Goal: Task Accomplishment & Management: Manage account settings

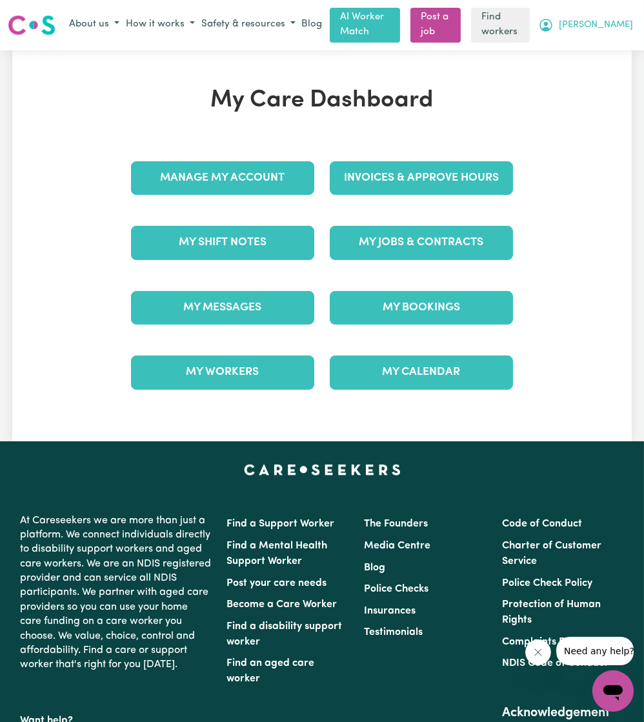
click at [609, 18] on span "[PERSON_NAME]" at bounding box center [596, 25] width 74 height 14
click at [570, 76] on link "Logout" at bounding box center [585, 75] width 102 height 25
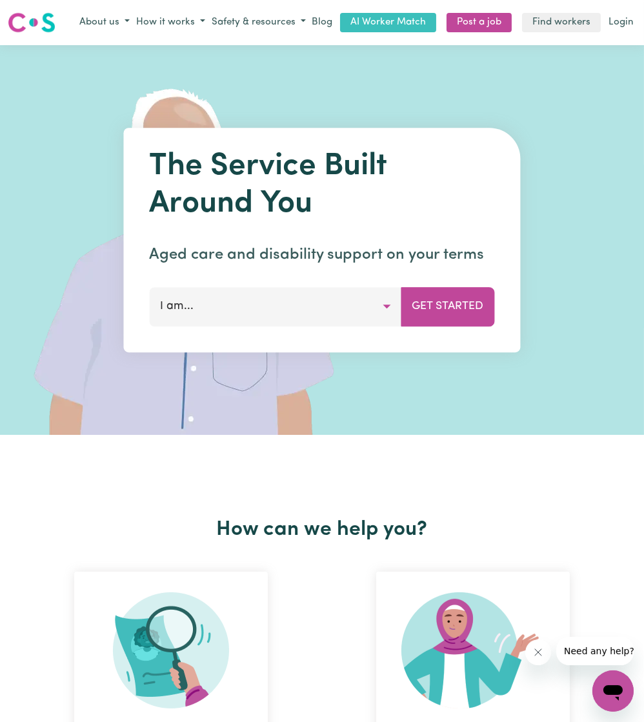
click at [638, 29] on div "Menu About us How it works Safety & resources Blog AI Worker Match Post a job F…" at bounding box center [322, 23] width 644 height 30
click at [626, 23] on link "Login" at bounding box center [621, 23] width 30 height 20
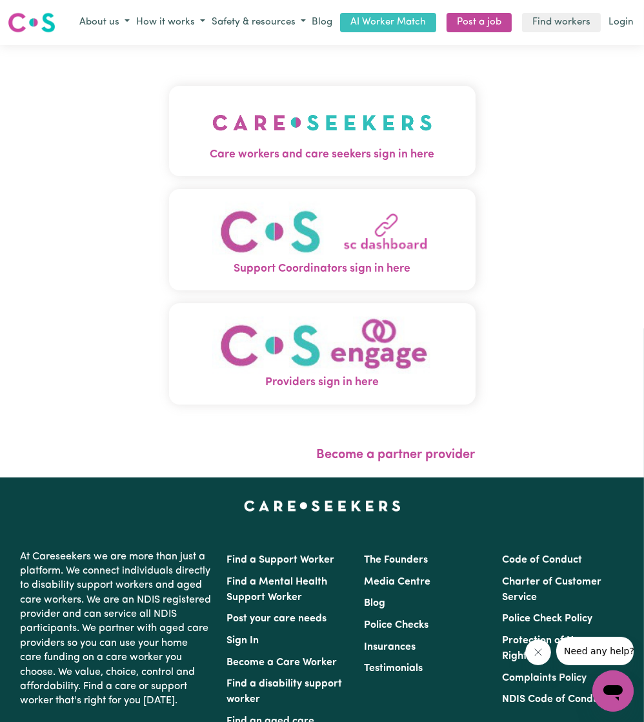
click at [389, 110] on button "Care workers and care seekers sign in here" at bounding box center [322, 131] width 307 height 90
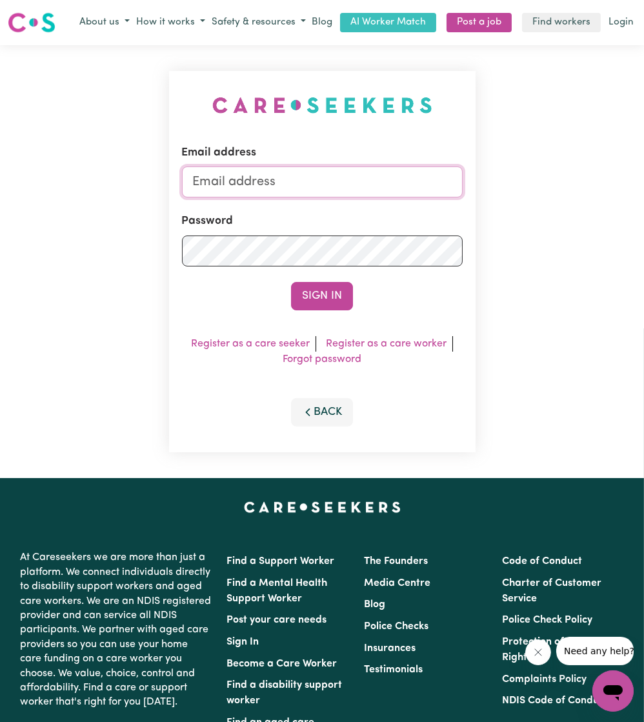
click at [316, 190] on input "Email address" at bounding box center [322, 182] width 281 height 31
drag, startPoint x: 262, startPoint y: 186, endPoint x: 609, endPoint y: 221, distance: 349.0
click at [609, 221] on div "Email address [EMAIL_ADDRESS][PERSON_NAME][DOMAIN_NAME] Password Sign In Regist…" at bounding box center [322, 261] width 644 height 433
type input "superuser~[EMAIL_ADDRESS][DOMAIN_NAME]"
click at [330, 287] on button "Sign In" at bounding box center [322, 296] width 62 height 28
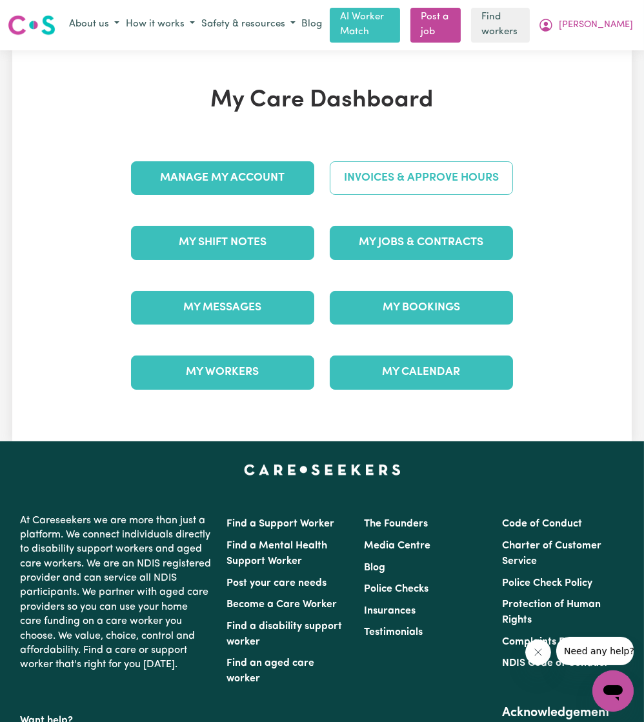
click at [456, 180] on link "Invoices & Approve Hours" at bounding box center [421, 178] width 183 height 34
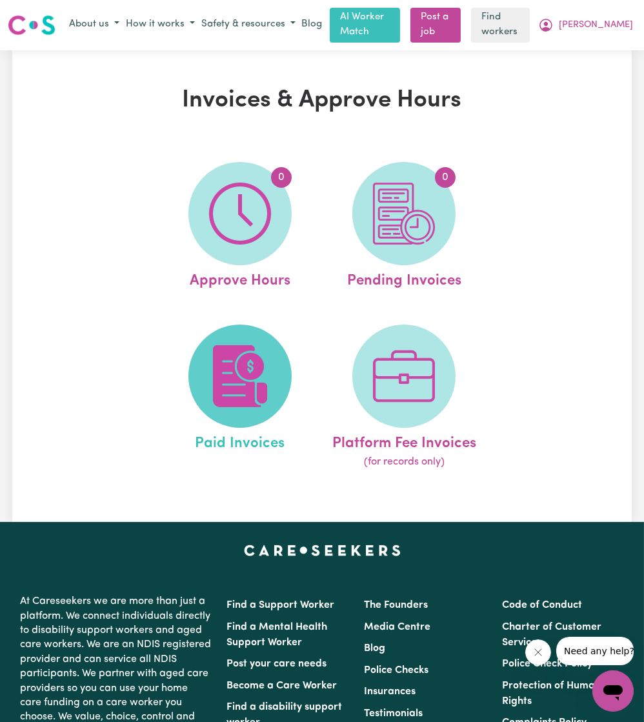
click at [202, 378] on span at bounding box center [239, 376] width 103 height 103
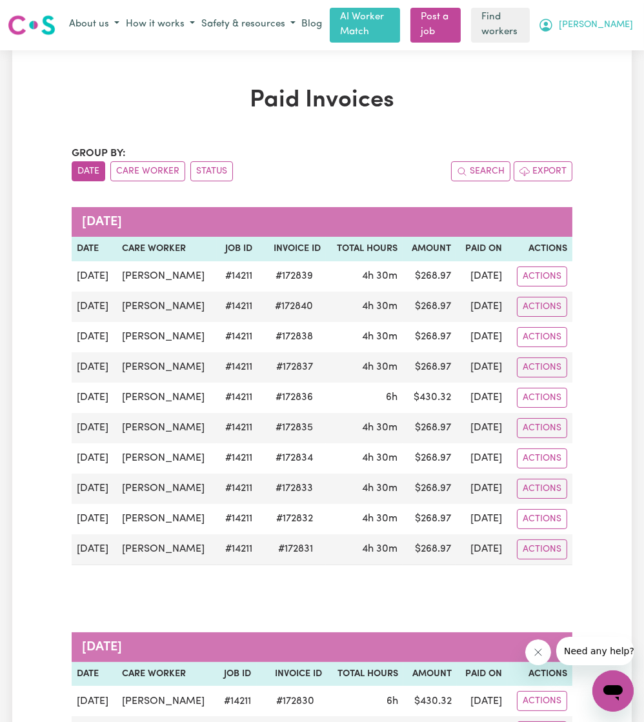
click at [606, 33] on button "[PERSON_NAME]" at bounding box center [585, 25] width 101 height 22
click at [592, 49] on link "My Dashboard" at bounding box center [585, 50] width 102 height 25
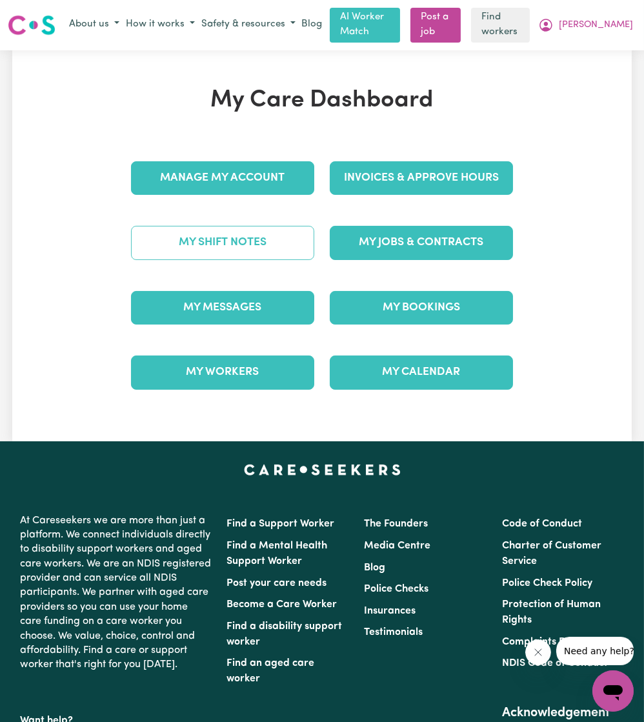
click at [254, 253] on link "My Shift Notes" at bounding box center [222, 243] width 183 height 34
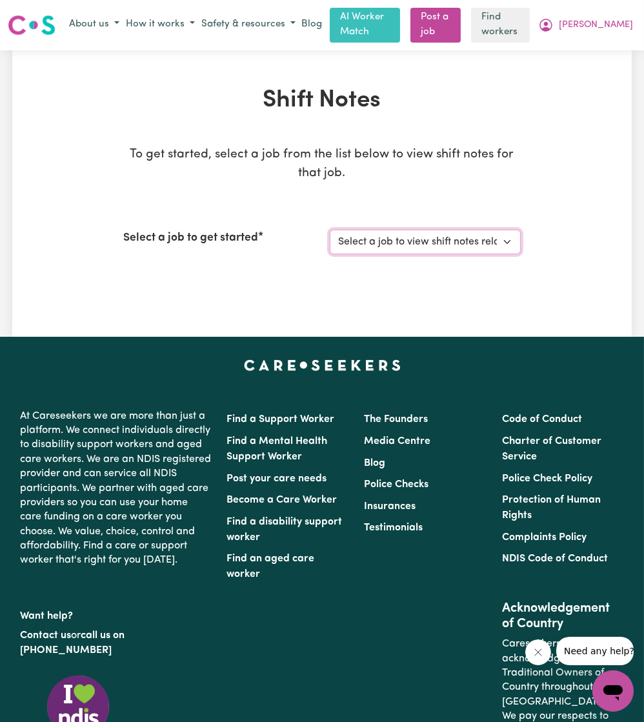
click at [460, 248] on select "Select a job to view shift notes related to it... [[PERSON_NAME]] Care Worker n…" at bounding box center [425, 242] width 191 height 25
select select "14211"
click at [330, 230] on select "Select a job to view shift notes related to it... [[PERSON_NAME]] Care Worker n…" at bounding box center [425, 242] width 191 height 25
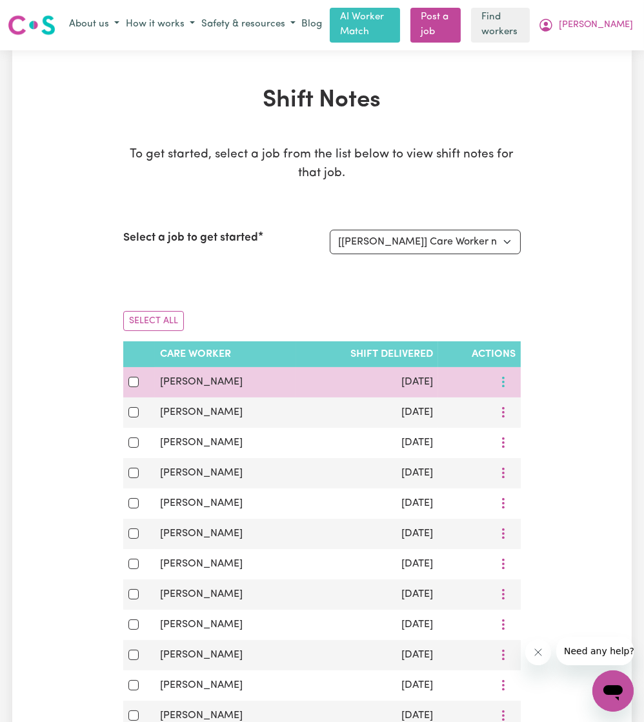
click at [508, 376] on icon "More options" at bounding box center [503, 382] width 13 height 13
click at [506, 385] on button "More options" at bounding box center [503, 382] width 25 height 20
click at [507, 391] on td "View Shift Note Download" at bounding box center [479, 382] width 83 height 30
click at [507, 389] on button "More options" at bounding box center [503, 382] width 25 height 20
click at [517, 407] on link "View Shift Note" at bounding box center [549, 412] width 106 height 26
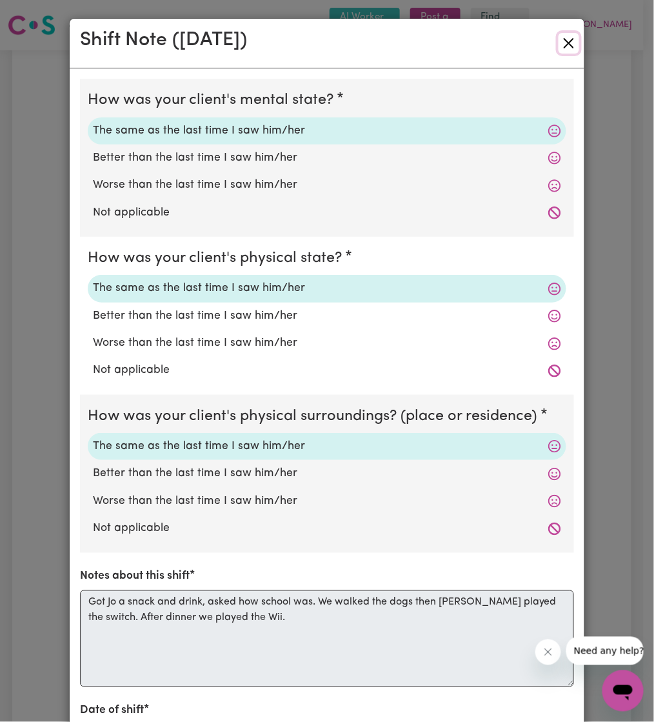
click at [560, 34] on button "Close" at bounding box center [569, 43] width 21 height 21
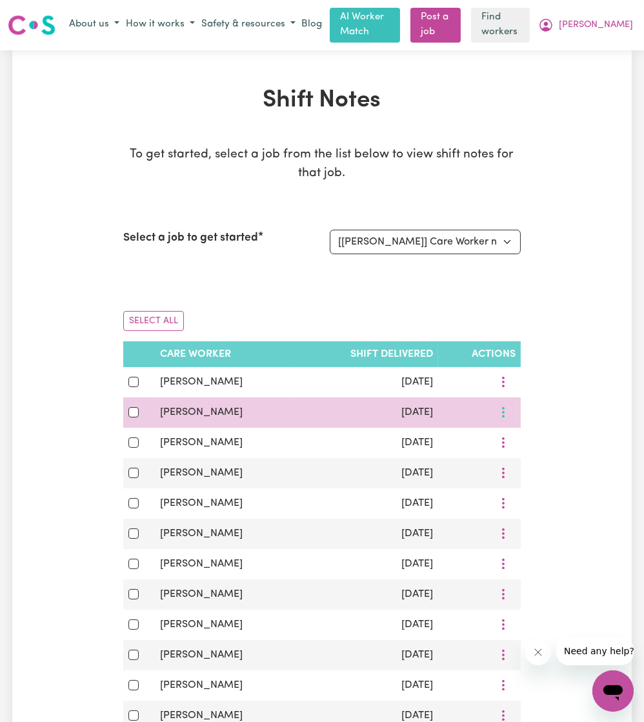
click at [510, 414] on button "More options" at bounding box center [503, 413] width 25 height 20
click at [512, 432] on link "View Shift Note" at bounding box center [549, 443] width 106 height 26
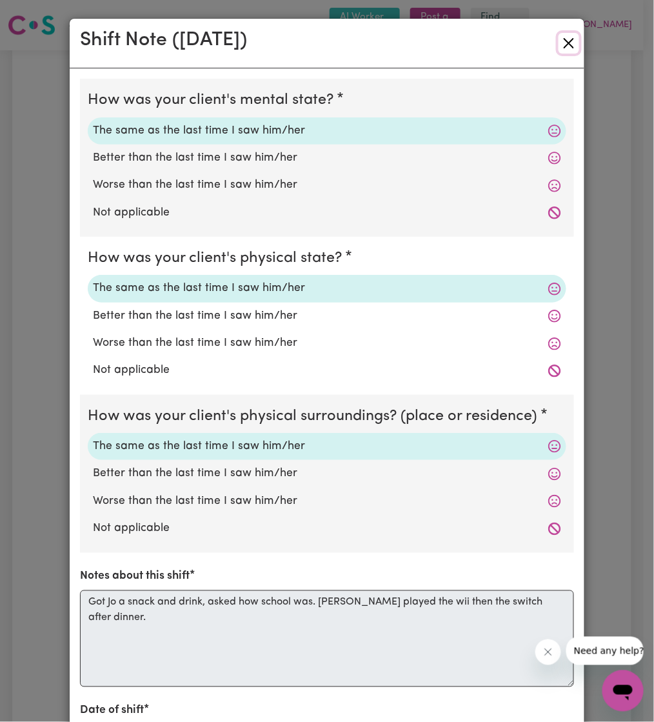
click at [560, 50] on button "Close" at bounding box center [569, 43] width 21 height 21
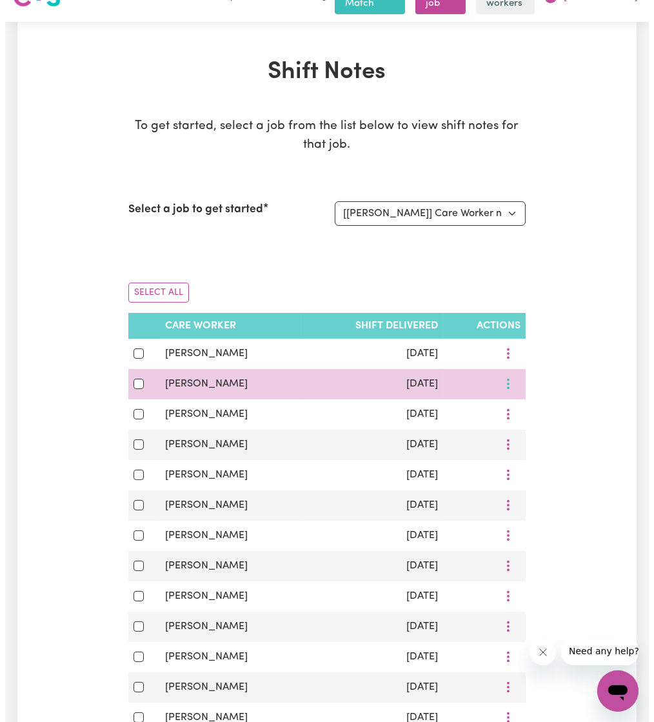
scroll to position [29, 0]
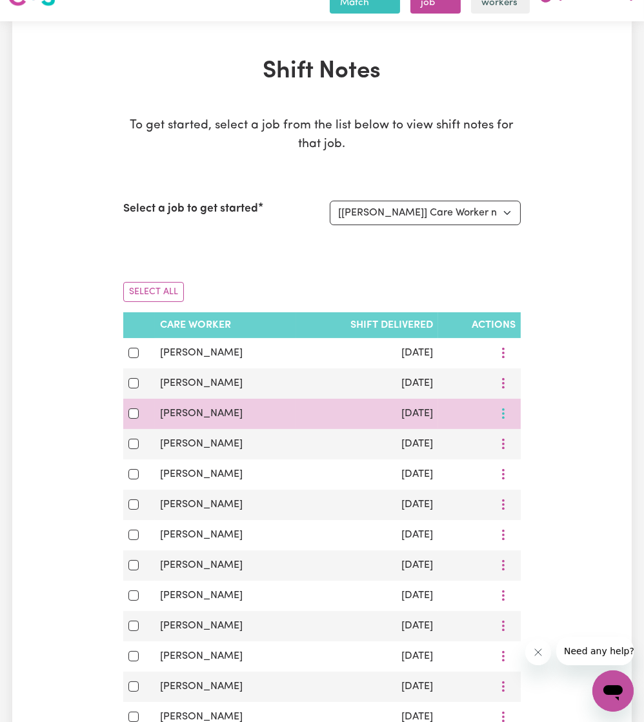
click at [503, 420] on button "More options" at bounding box center [503, 414] width 25 height 20
click at [517, 437] on link "View Shift Note" at bounding box center [549, 444] width 106 height 26
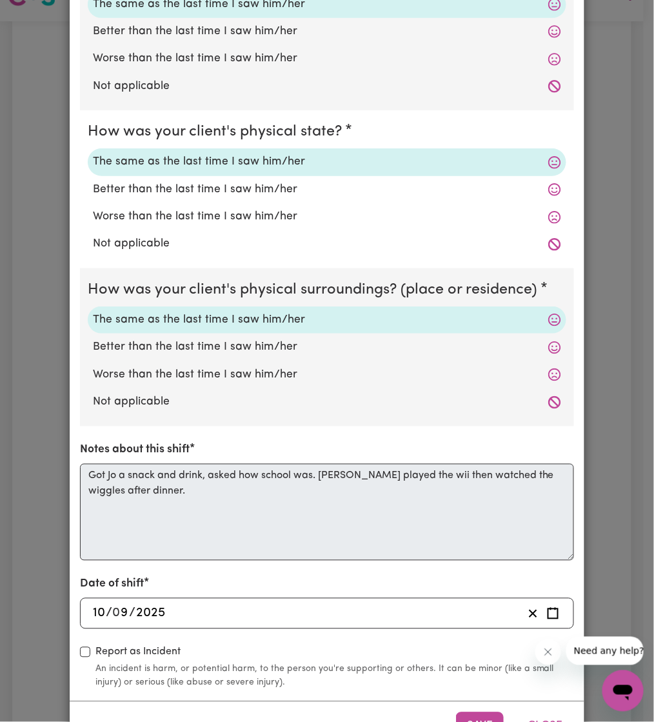
scroll to position [0, 0]
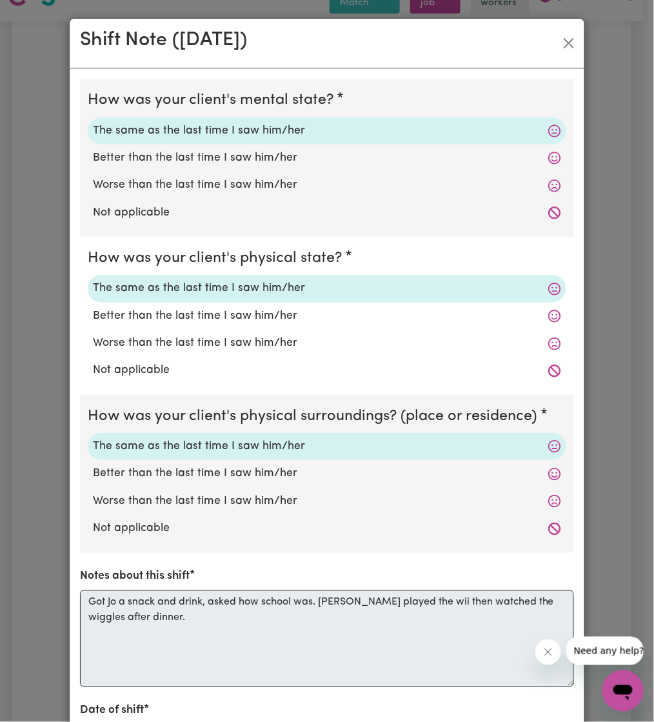
click at [553, 42] on div "Shift Note ( [DATE] )" at bounding box center [327, 44] width 515 height 50
click at [564, 41] on button "Close" at bounding box center [569, 43] width 21 height 21
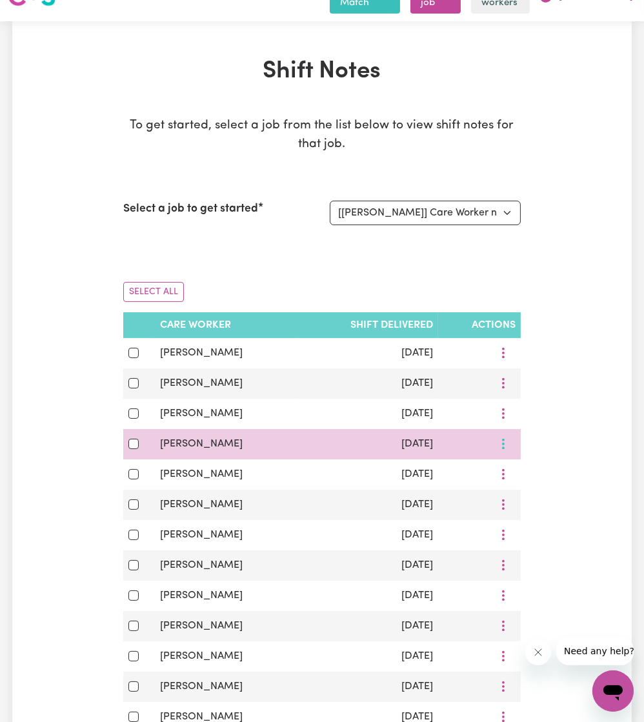
click at [507, 452] on button "More options" at bounding box center [503, 444] width 25 height 20
click at [521, 469] on span "View Shift Note" at bounding box center [556, 474] width 70 height 10
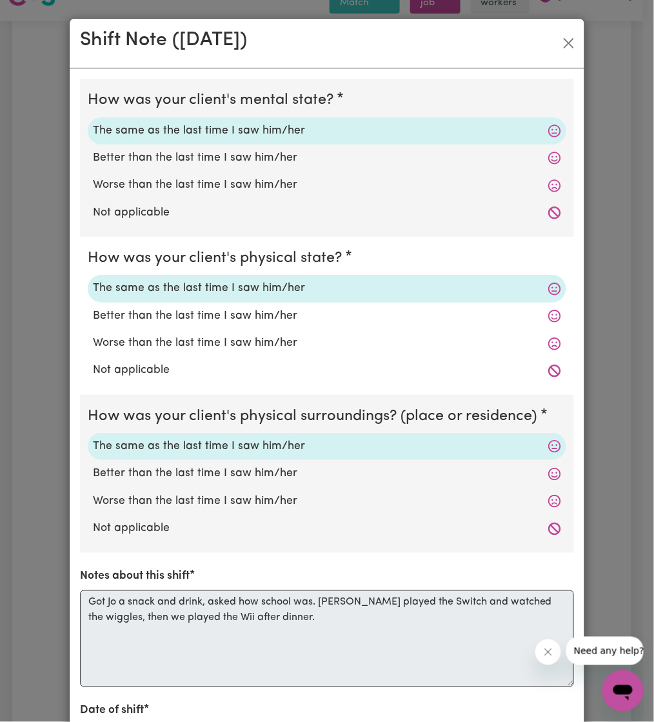
click at [555, 56] on div "Shift Note ( [DATE] )" at bounding box center [327, 44] width 515 height 50
click at [560, 30] on div "Shift Note ( [DATE] )" at bounding box center [327, 44] width 515 height 50
click at [564, 40] on button "Close" at bounding box center [569, 43] width 21 height 21
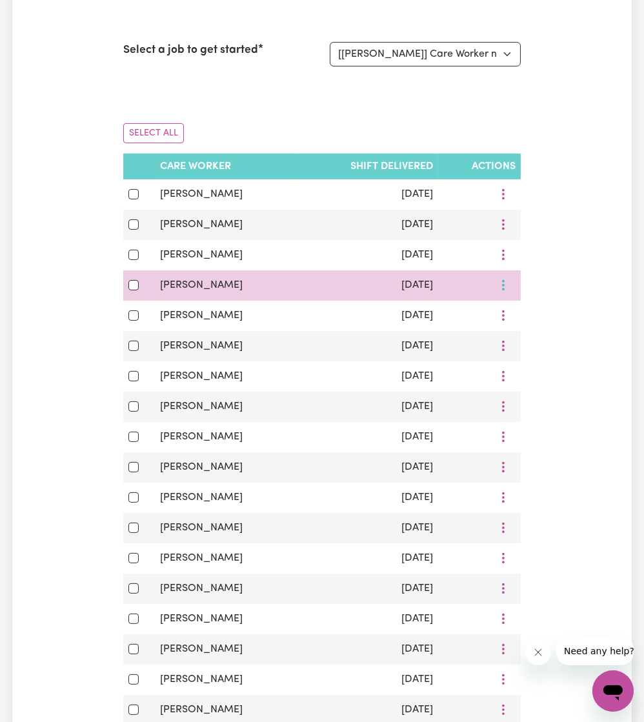
scroll to position [188, 0]
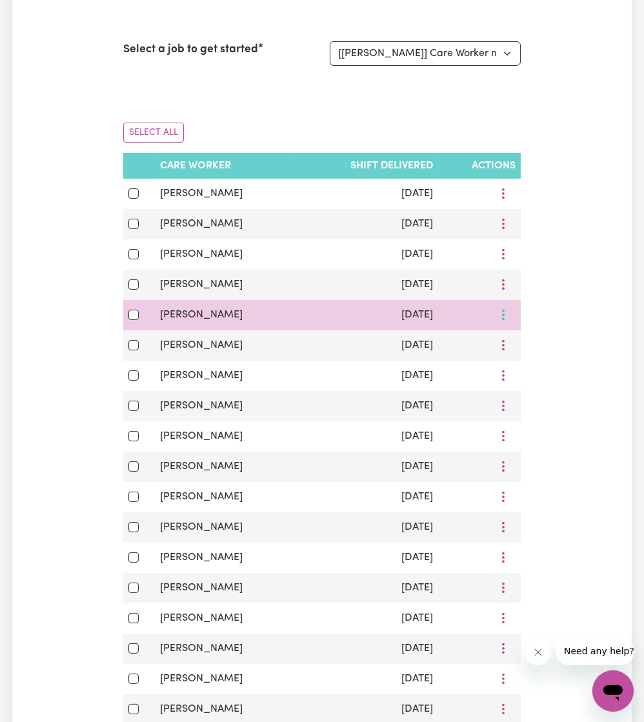
click at [505, 317] on icon "More options" at bounding box center [503, 314] width 13 height 13
click at [517, 339] on link "View Shift Note" at bounding box center [549, 345] width 106 height 26
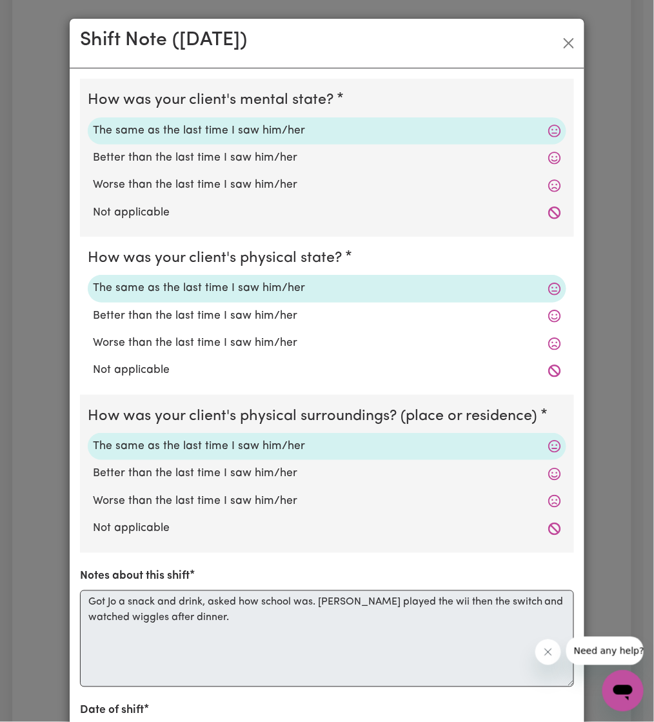
click at [565, 55] on div "Shift Note ( [DATE] )" at bounding box center [327, 44] width 515 height 50
click at [567, 48] on button "Close" at bounding box center [569, 43] width 21 height 21
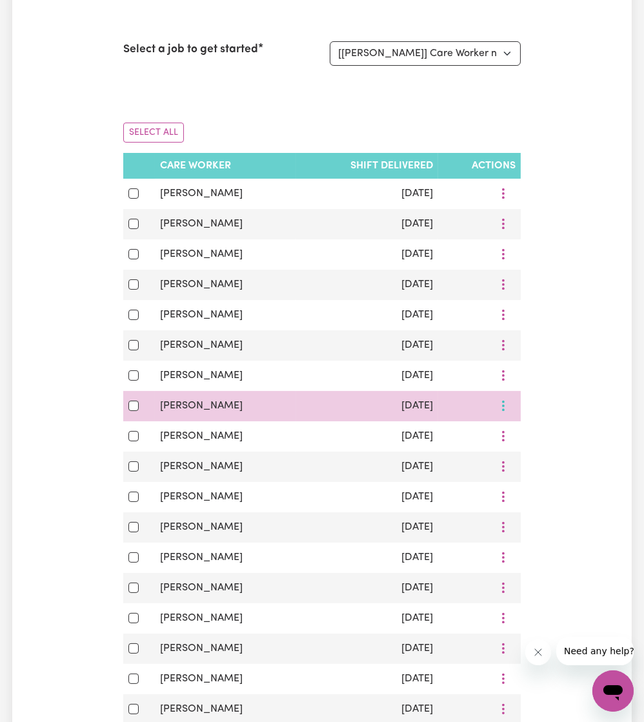
click at [506, 406] on button "More options" at bounding box center [503, 406] width 25 height 20
click at [521, 431] on span "View Shift Note" at bounding box center [556, 436] width 70 height 10
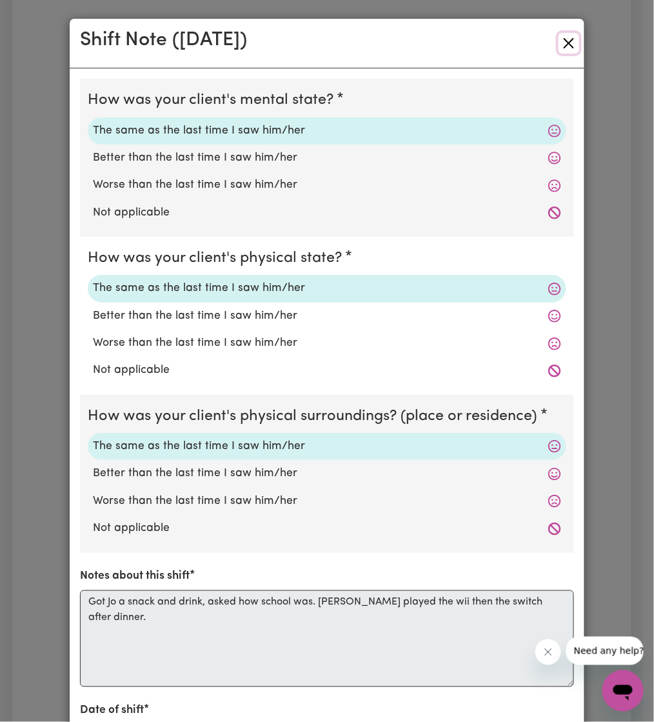
click at [560, 41] on button "Close" at bounding box center [569, 43] width 21 height 21
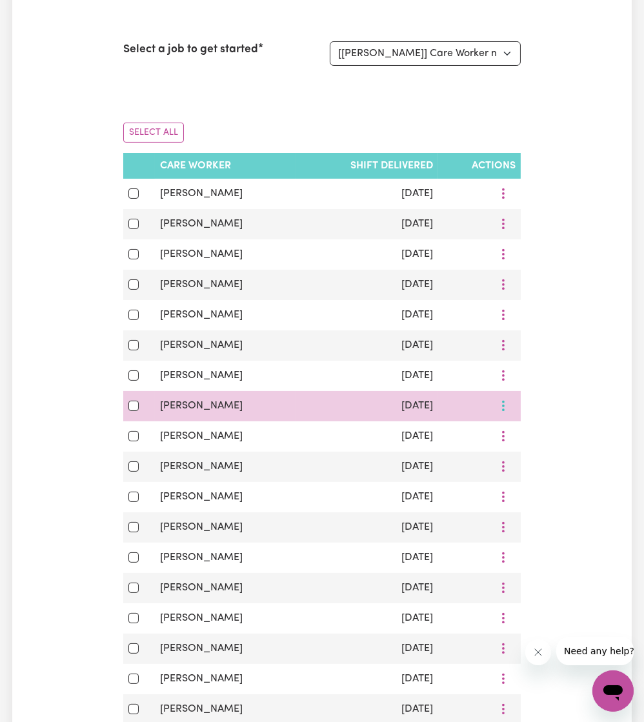
click at [507, 408] on icon "More options" at bounding box center [503, 405] width 13 height 13
click at [518, 427] on link "View Shift Note" at bounding box center [549, 436] width 106 height 26
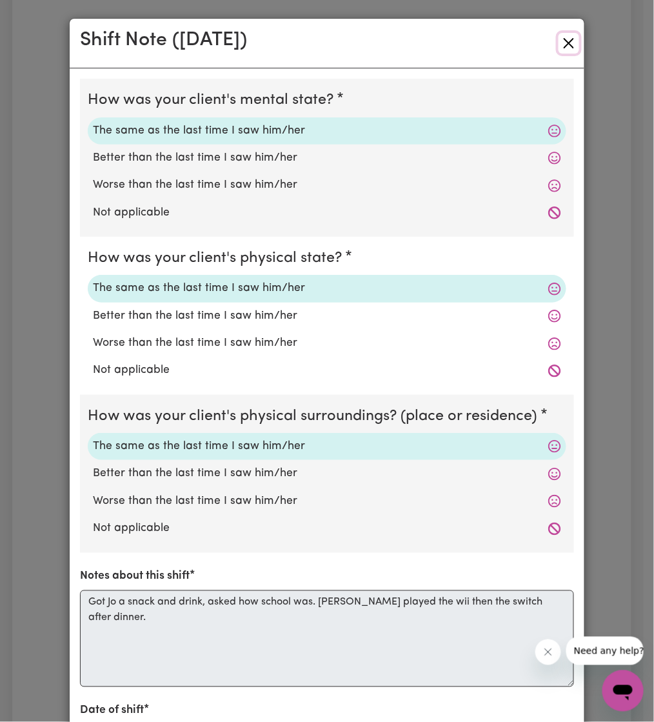
click at [564, 41] on button "Close" at bounding box center [569, 43] width 21 height 21
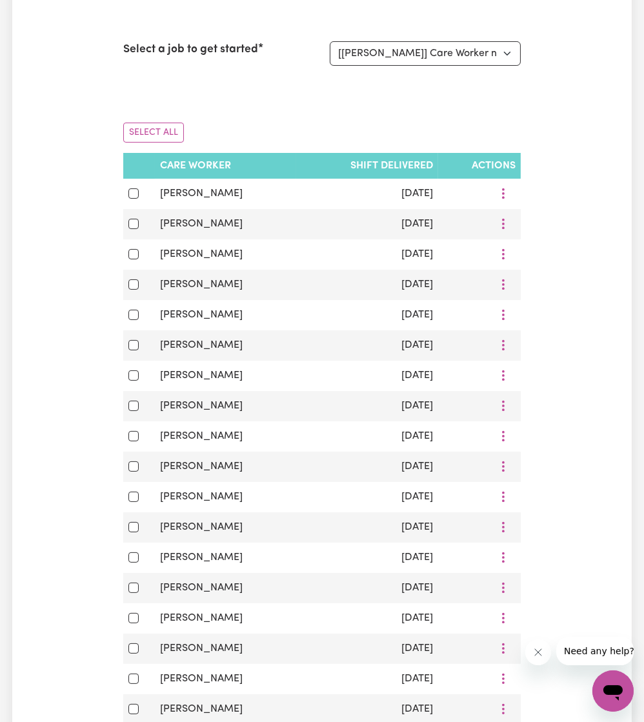
scroll to position [0, 0]
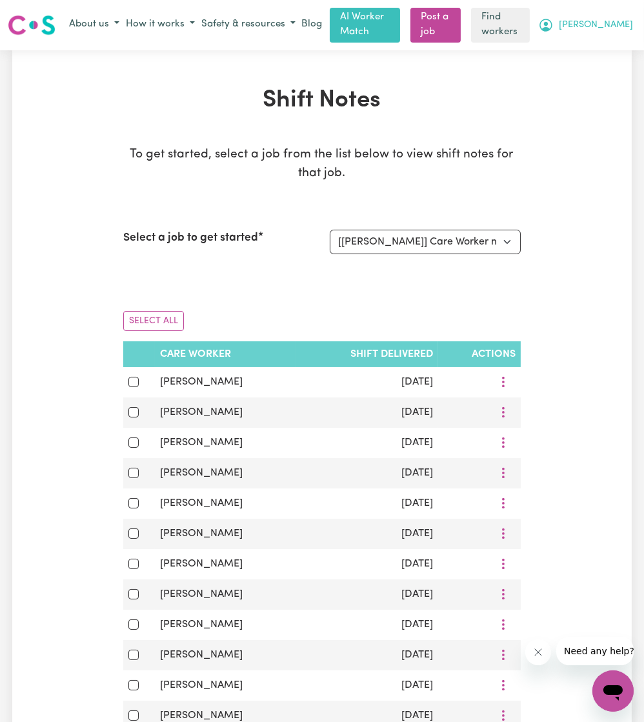
click at [621, 34] on button "[PERSON_NAME]" at bounding box center [585, 25] width 101 height 22
click at [611, 45] on link "My Dashboard" at bounding box center [585, 50] width 102 height 25
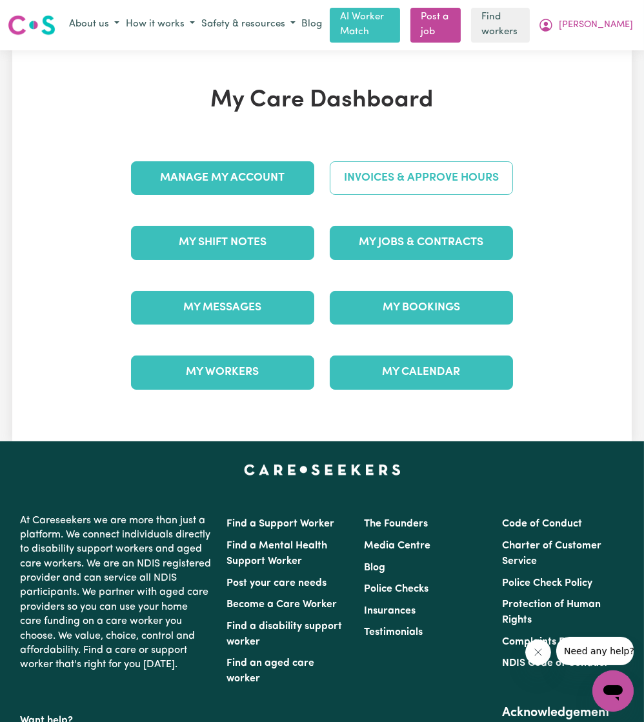
click at [409, 166] on link "Invoices & Approve Hours" at bounding box center [421, 178] width 183 height 34
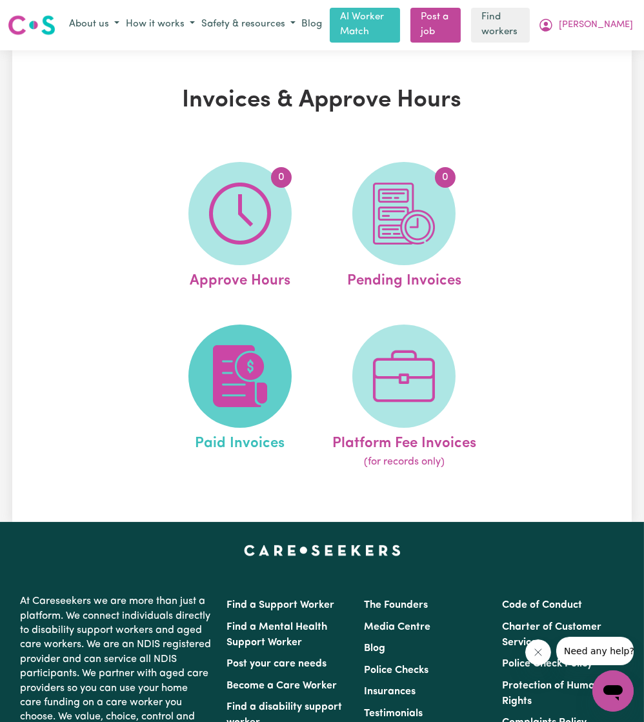
click at [259, 352] on img at bounding box center [240, 376] width 62 height 62
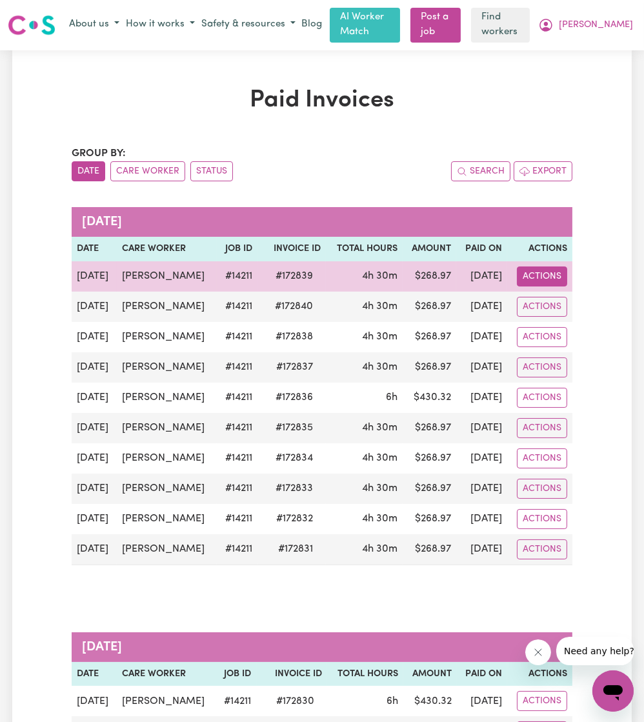
click at [538, 280] on button "Actions" at bounding box center [542, 277] width 50 height 20
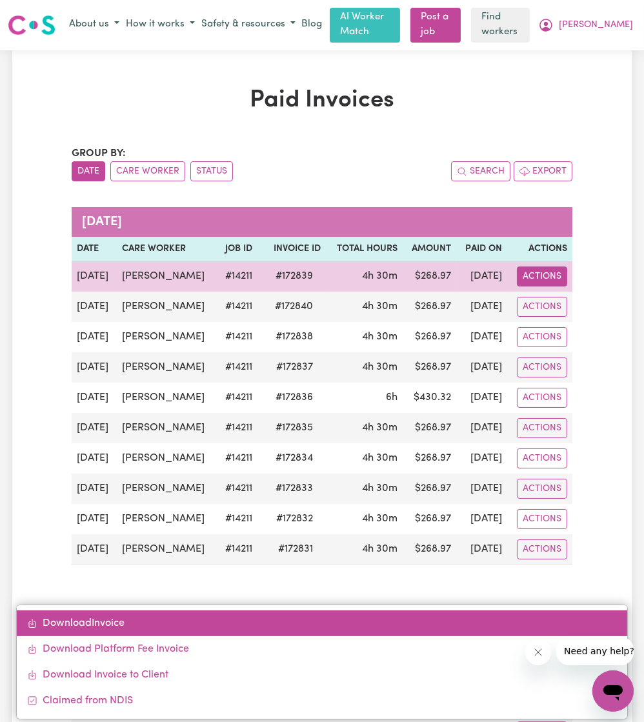
click at [314, 616] on link "Download Invoice" at bounding box center [322, 624] width 611 height 26
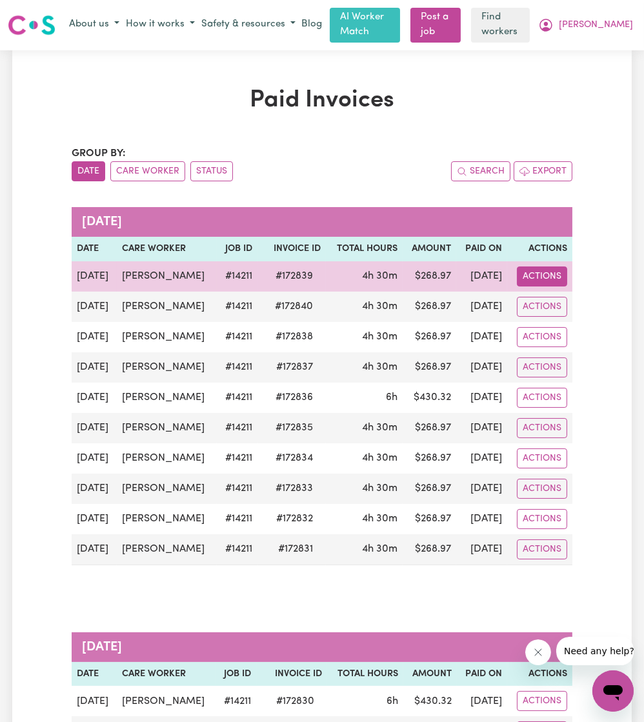
click at [530, 280] on button "Actions" at bounding box center [542, 277] width 50 height 20
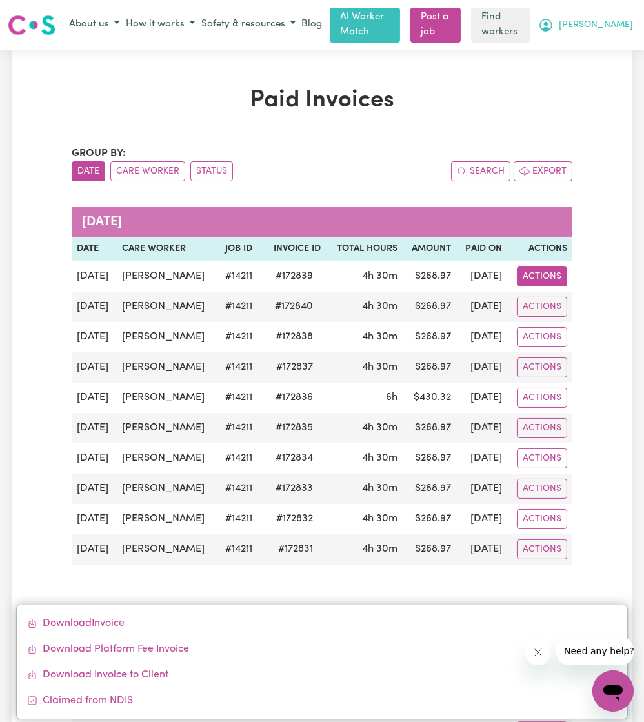
click at [620, 22] on span "[PERSON_NAME]" at bounding box center [596, 25] width 74 height 14
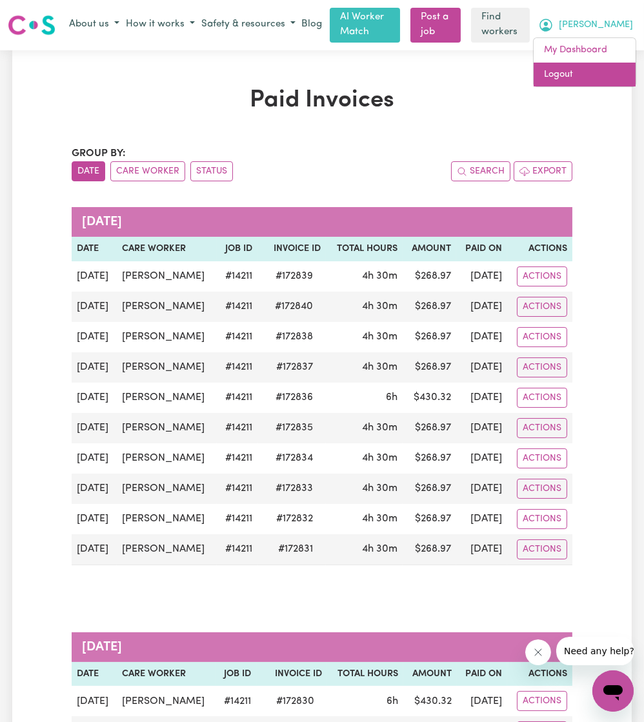
click at [556, 77] on link "Logout" at bounding box center [585, 75] width 102 height 25
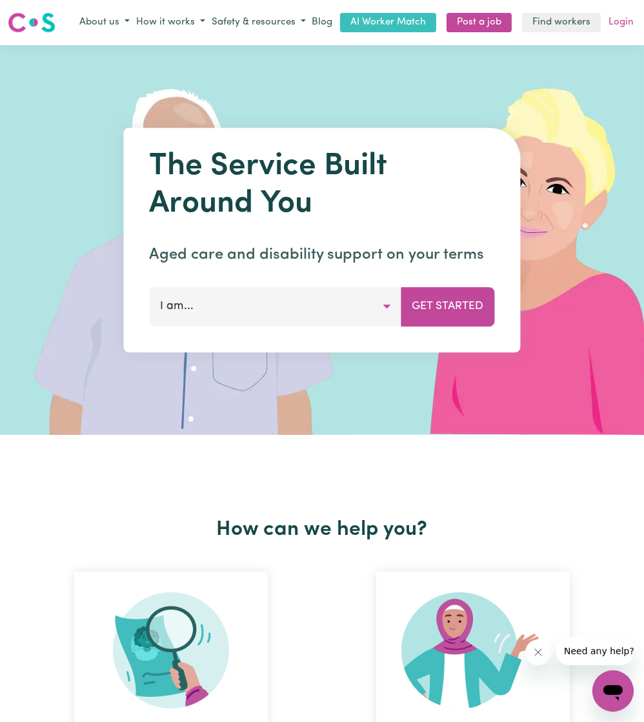
click at [623, 15] on link "Login" at bounding box center [621, 23] width 30 height 20
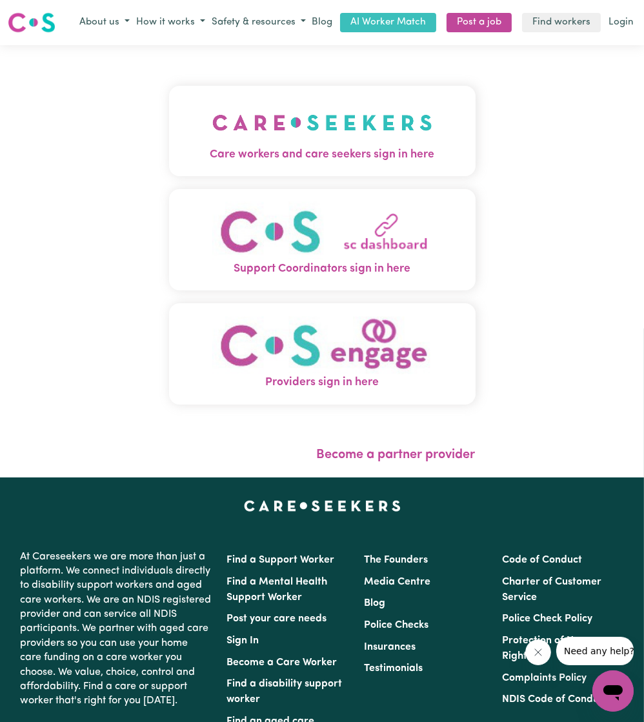
click at [338, 123] on img "Care workers and care seekers sign in here" at bounding box center [322, 123] width 220 height 48
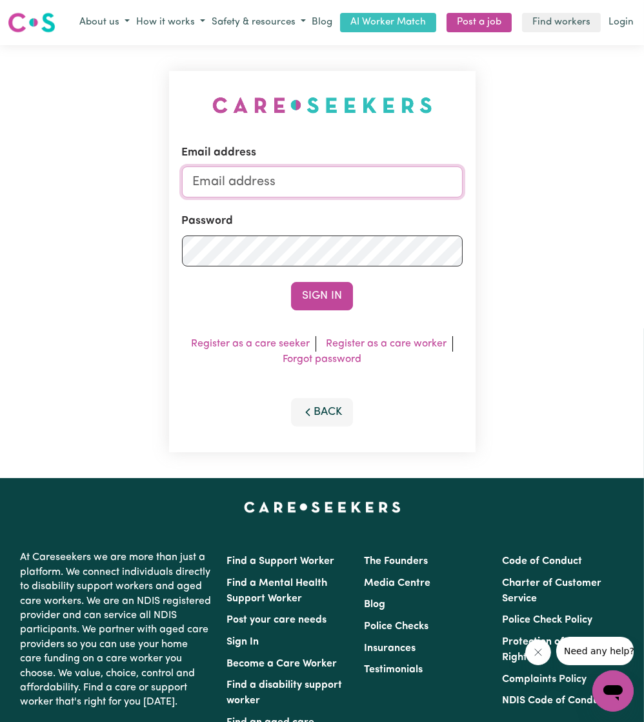
click at [314, 183] on input "Email address" at bounding box center [322, 182] width 281 height 31
drag, startPoint x: 260, startPoint y: 181, endPoint x: 585, endPoint y: 201, distance: 325.2
click at [585, 201] on div "Email address [EMAIL_ADDRESS][PERSON_NAME][DOMAIN_NAME] Password Sign In Regist…" at bounding box center [322, 261] width 644 height 433
type input "superuser~[EMAIL_ADDRESS][DOMAIN_NAME]"
click at [310, 299] on button "Sign In" at bounding box center [322, 296] width 62 height 28
